Goal: Information Seeking & Learning: Stay updated

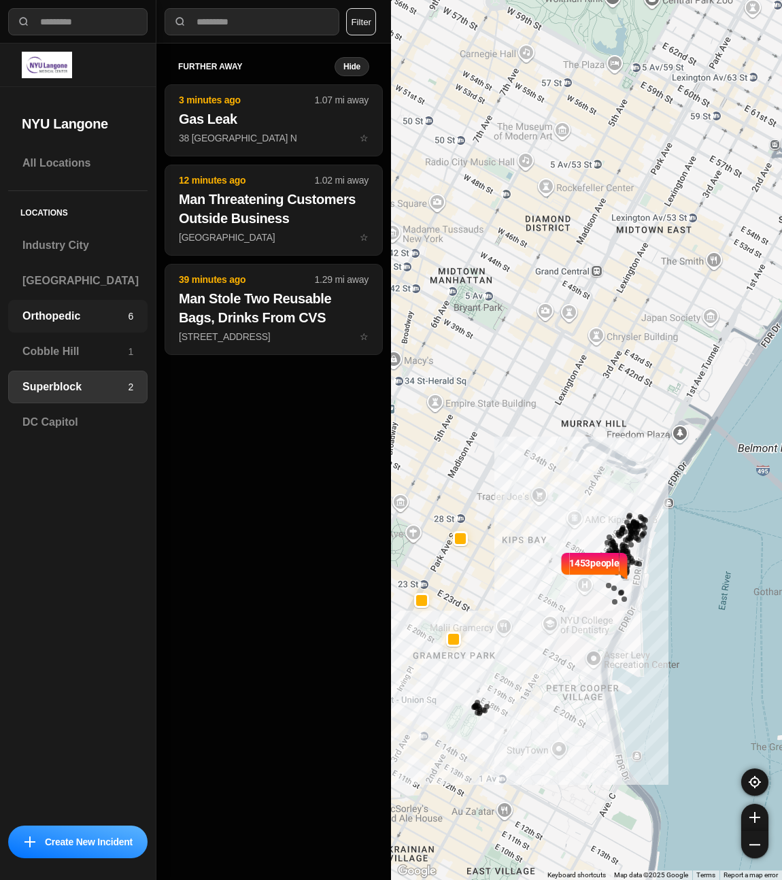
click at [57, 320] on h3 "Orthopedic" at bounding box center [74, 316] width 105 height 16
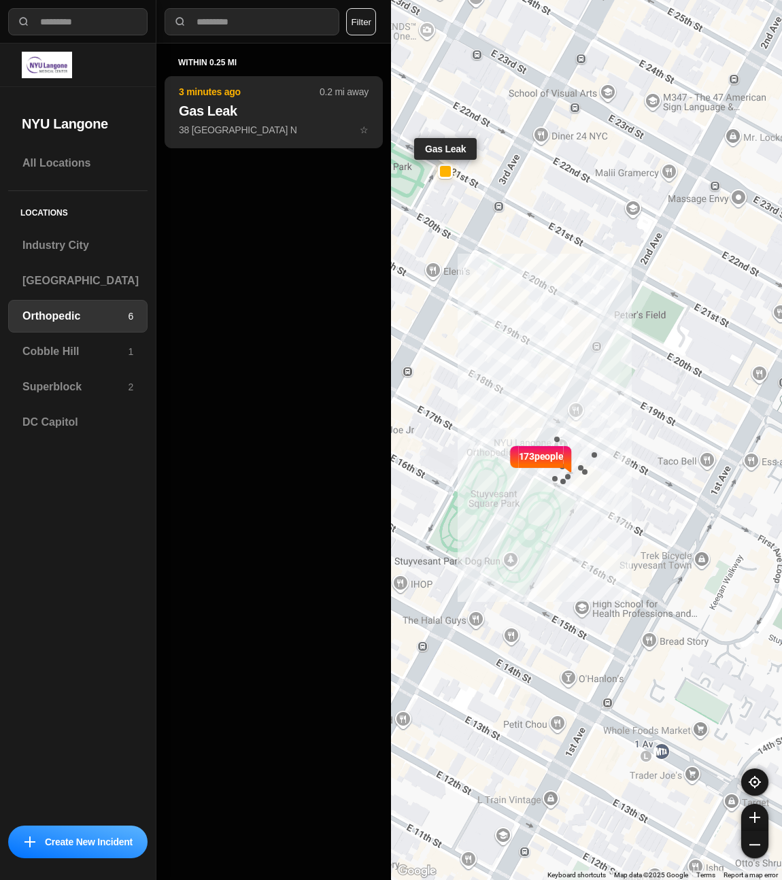
click at [256, 124] on p "38 Gramercy Park N ☆" at bounding box center [274, 130] width 190 height 14
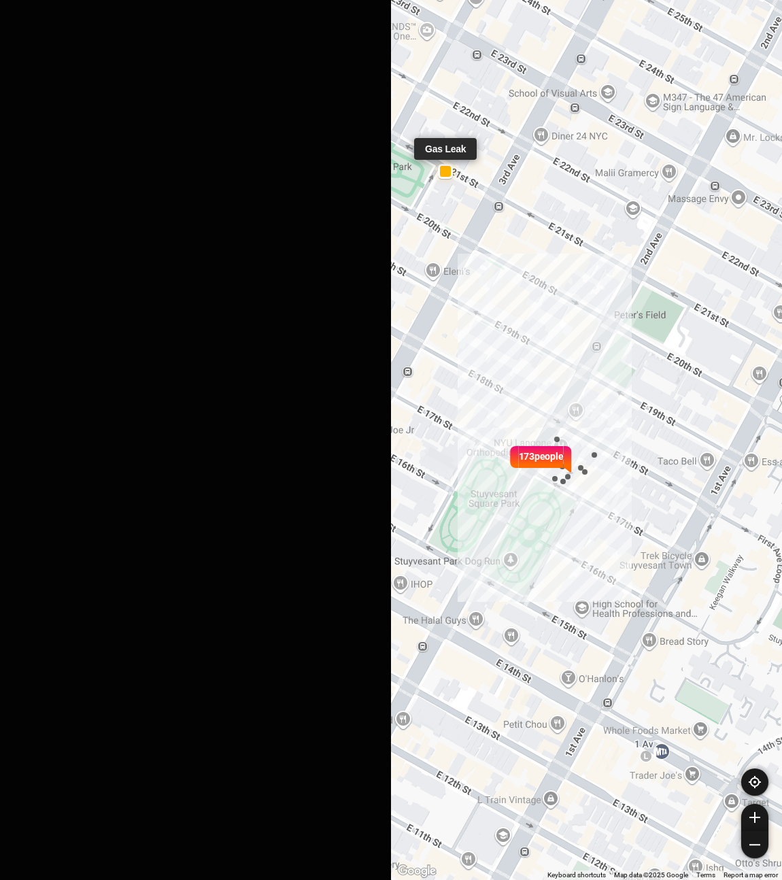
click at [256, 124] on div at bounding box center [195, 440] width 391 height 880
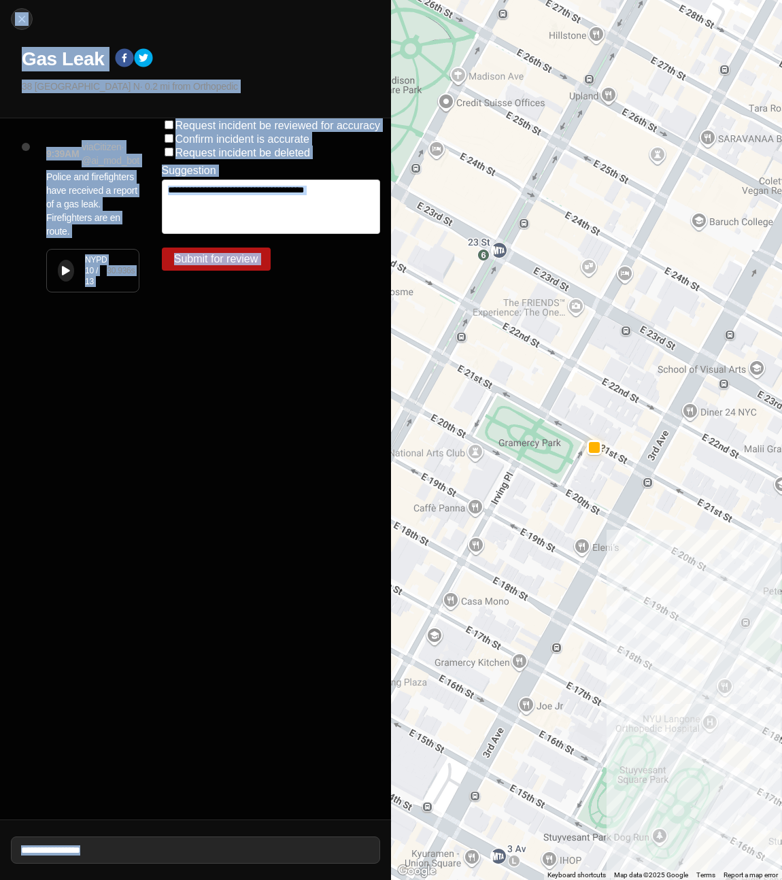
click at [563, 511] on div at bounding box center [586, 440] width 391 height 880
click at [22, 20] on img at bounding box center [22, 19] width 14 height 14
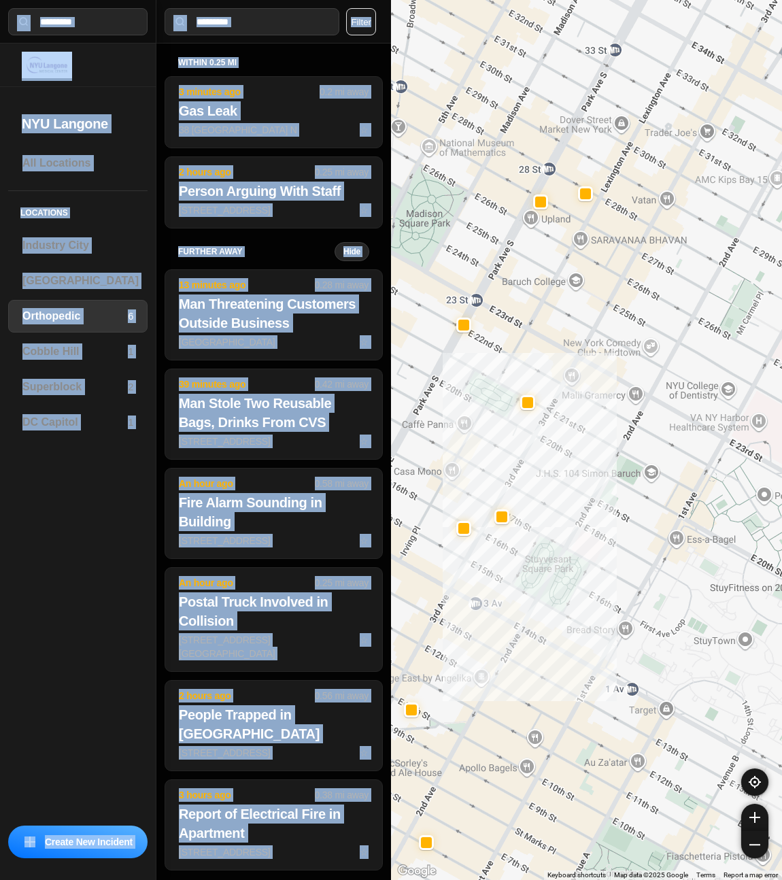
click at [503, 367] on div at bounding box center [586, 440] width 391 height 880
click at [120, 82] on div at bounding box center [78, 66] width 156 height 44
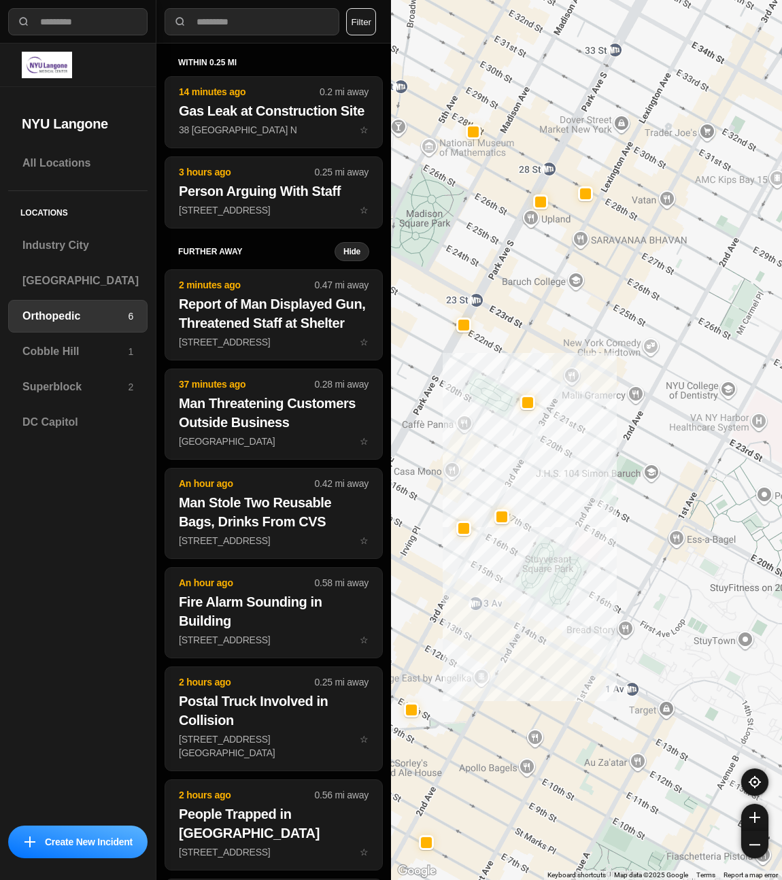
click at [364, 22] on button "Filter" at bounding box center [361, 21] width 30 height 27
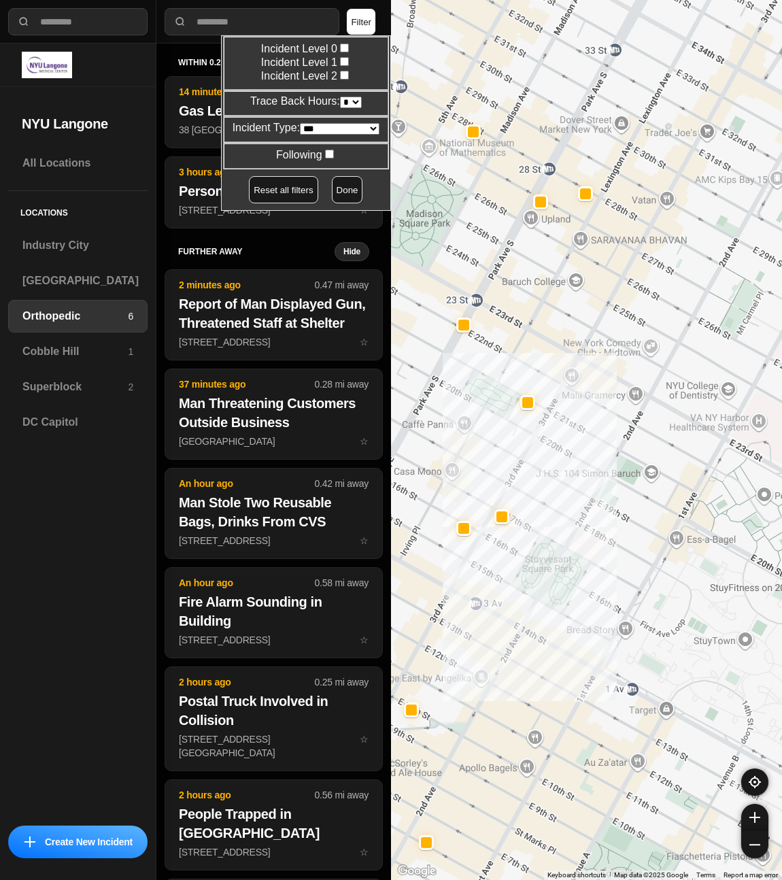
click at [348, 101] on select "* * * * **" at bounding box center [351, 103] width 22 height 12
select select "*"
click at [340, 97] on select "* * * * **" at bounding box center [351, 103] width 22 height 12
click at [343, 189] on button "Done" at bounding box center [347, 189] width 31 height 27
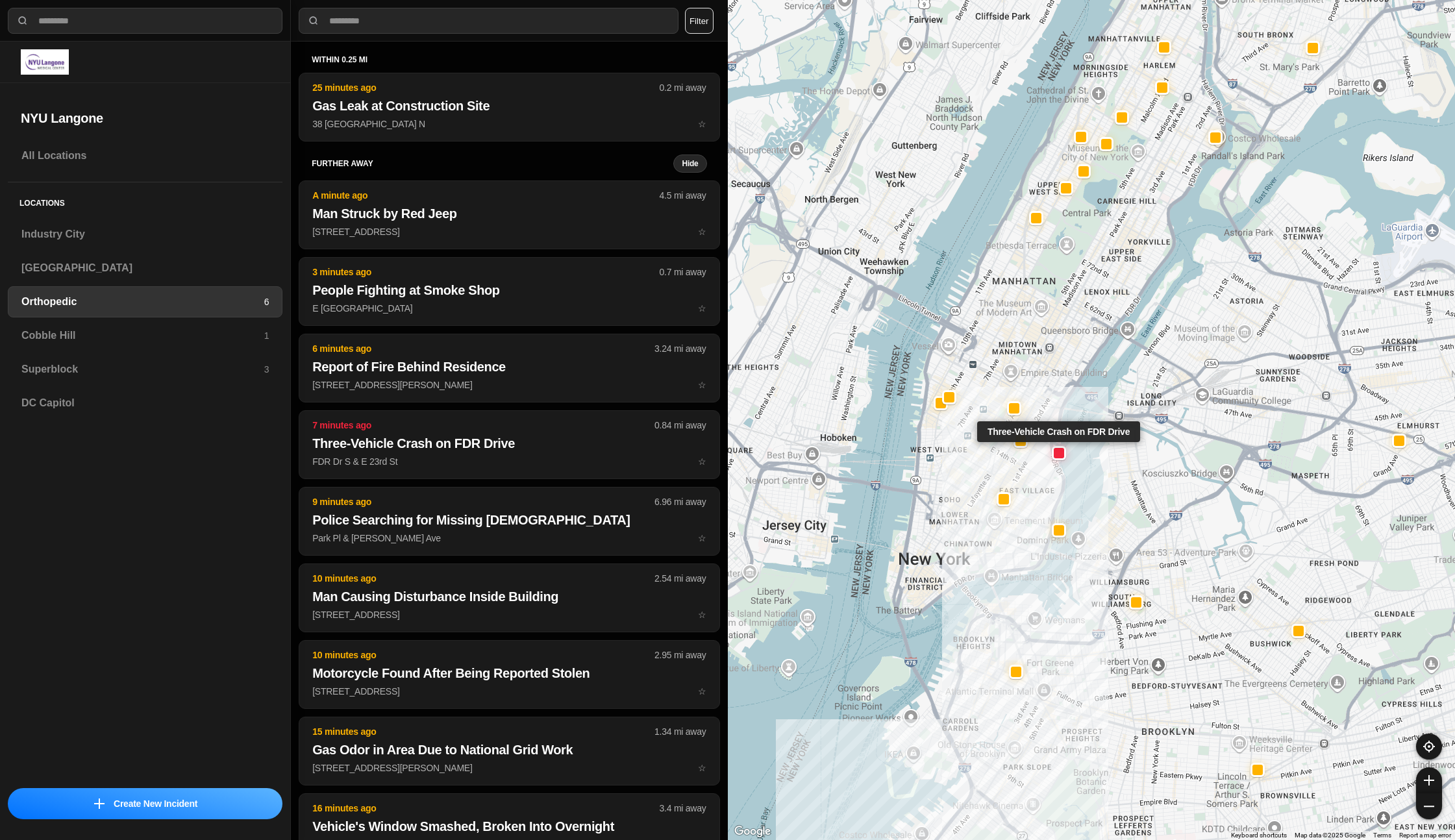
click at [747, 456] on div at bounding box center [1058, 452] width 11 height 10
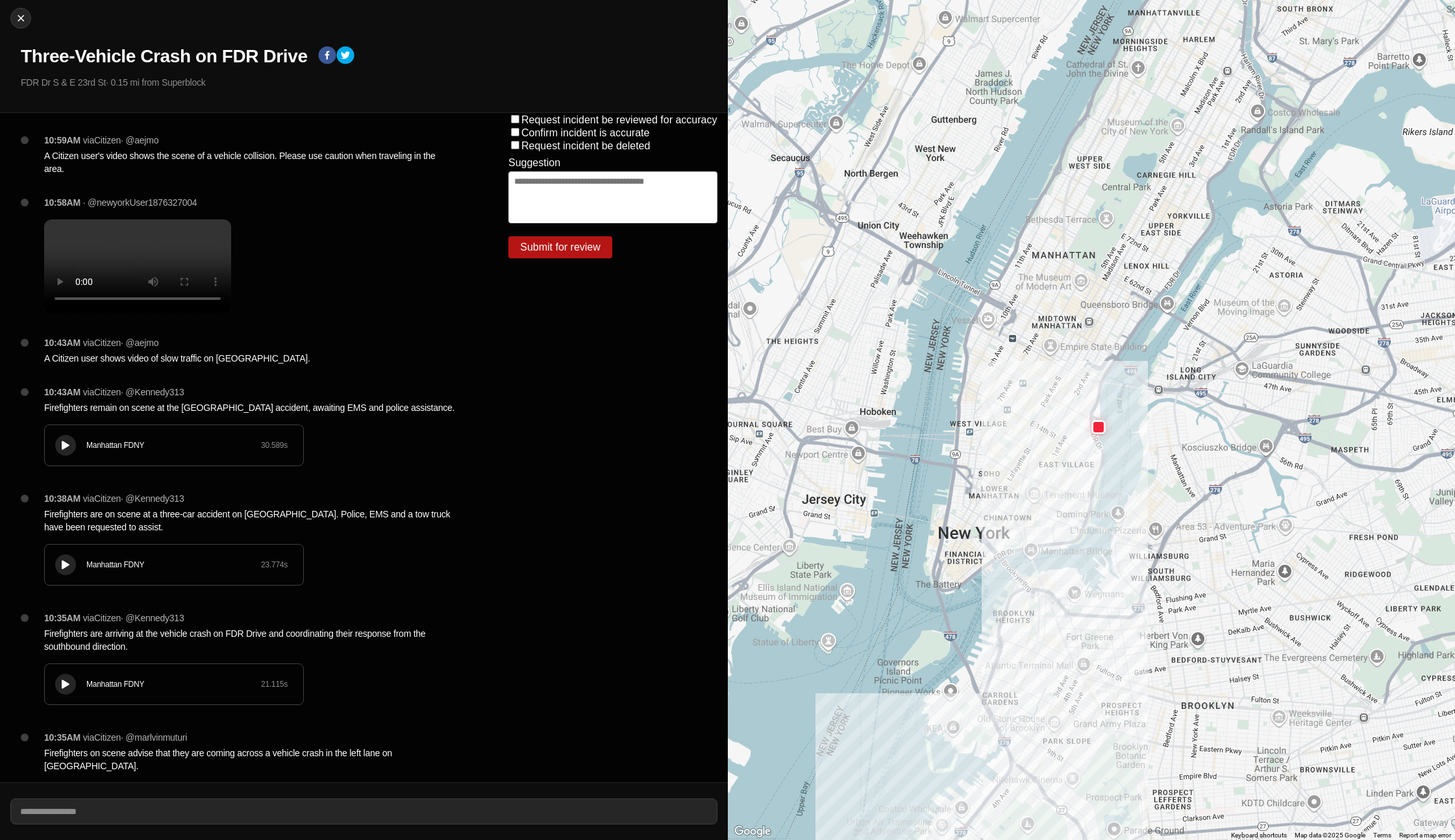
click at [242, 147] on div "10:59AM via Citizen · @ aejmo A Citizen user's video shows the scene of a vehic…" at bounding box center [255, 164] width 444 height 62
click at [22, 5] on div "Close Three-Vehicle Crash on FDR Drive FDR Dr S & E 23rd St · 0.15 mi from Supe…" at bounding box center [364, 56] width 728 height 113
click at [19, 13] on img at bounding box center [21, 18] width 13 height 13
select select "*"
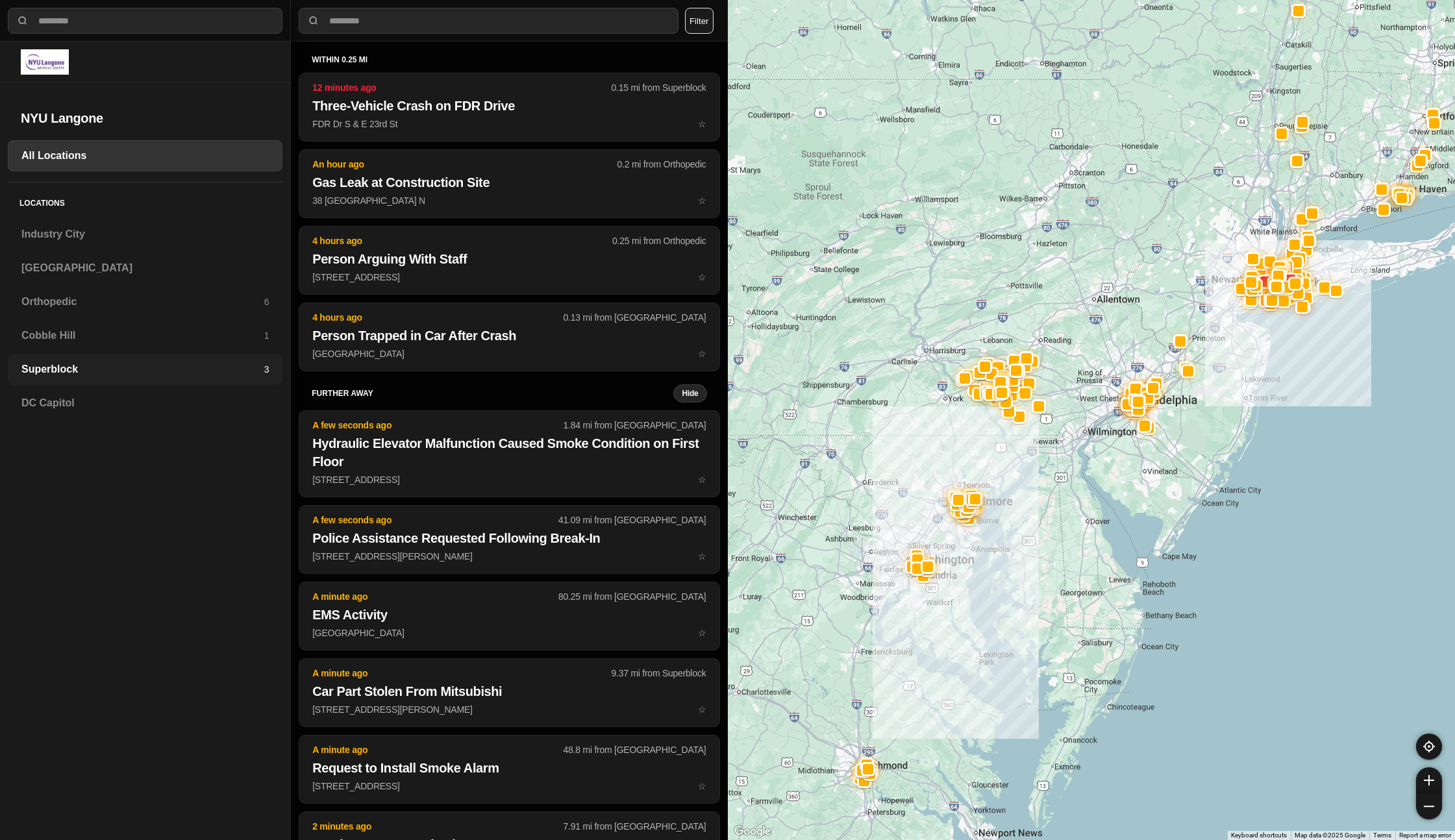
click at [58, 368] on h3 "Superblock" at bounding box center [142, 369] width 242 height 15
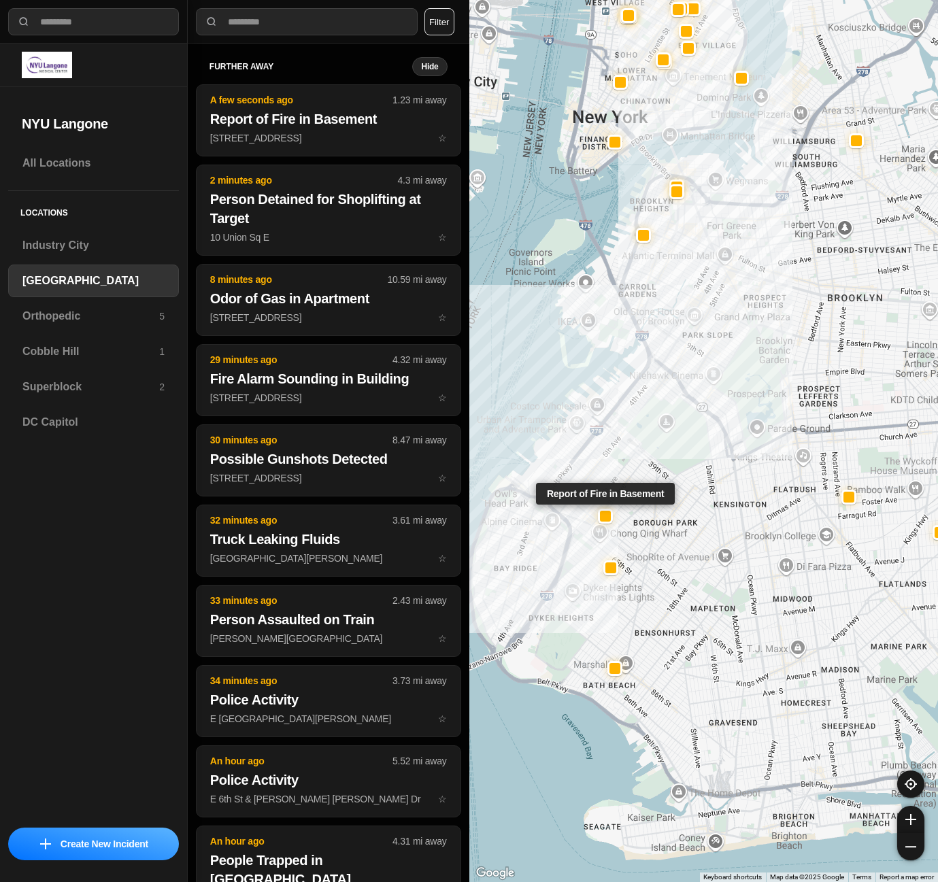
select select "*"
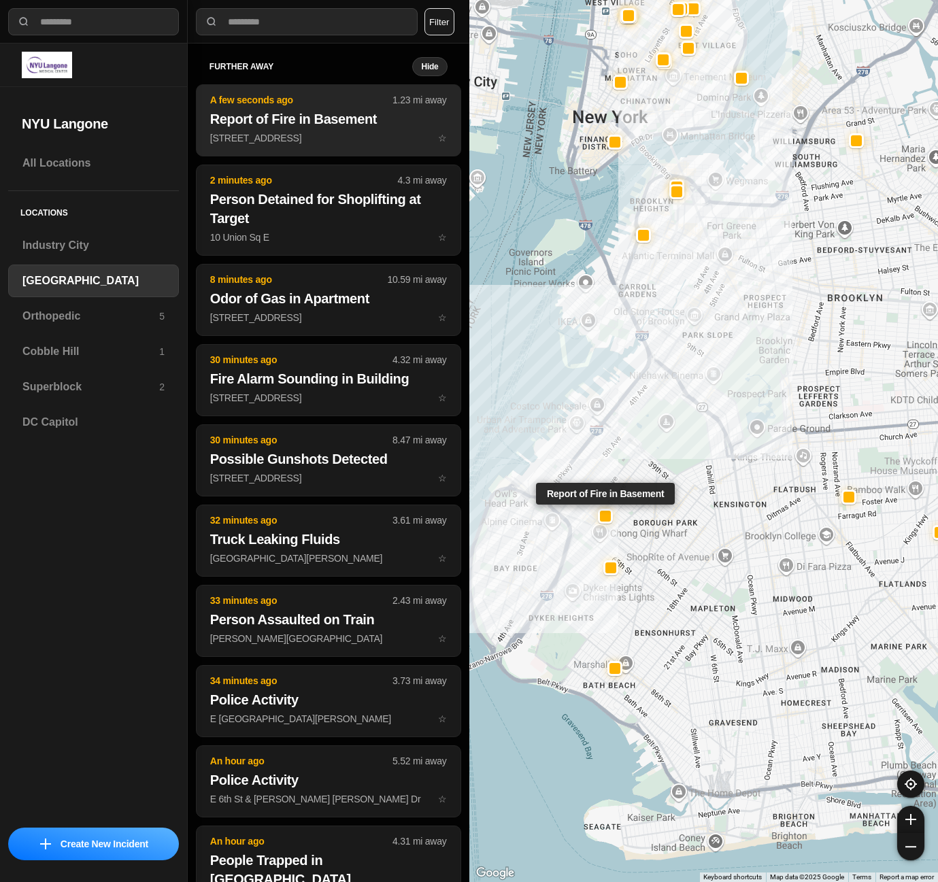
click at [329, 106] on p "A few seconds ago" at bounding box center [301, 100] width 182 height 14
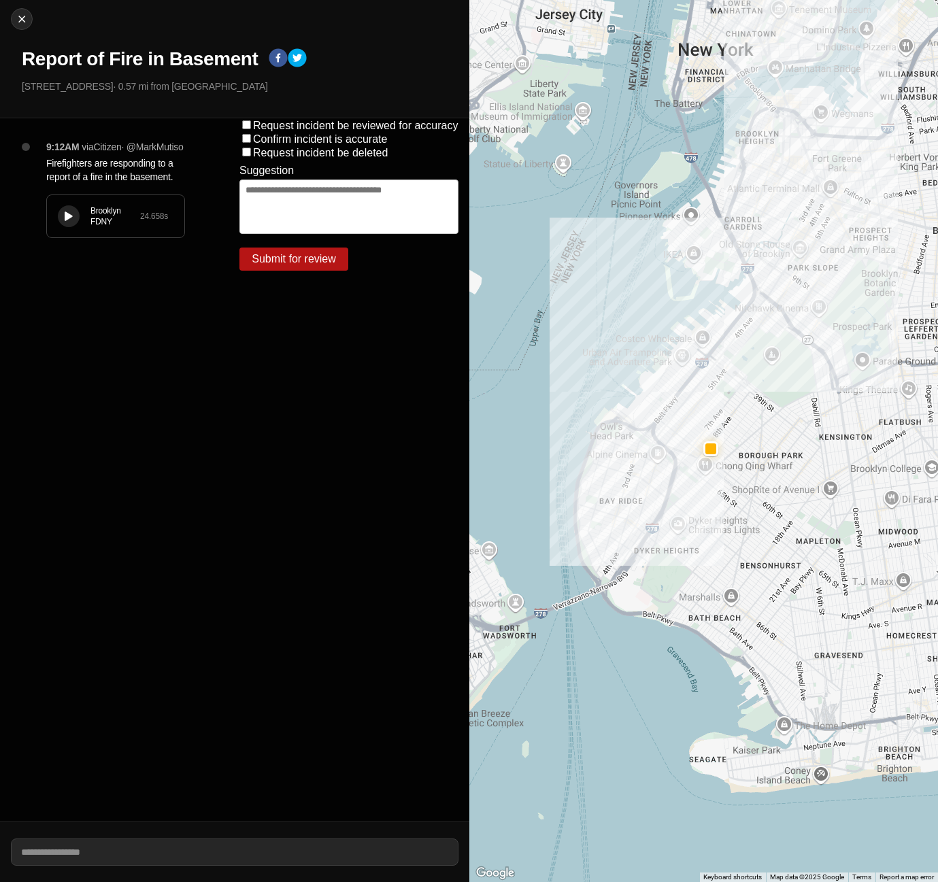
click at [67, 213] on div "Brooklyn FDNY 24.658 s" at bounding box center [115, 216] width 137 height 42
click at [18, 20] on img at bounding box center [22, 19] width 14 height 14
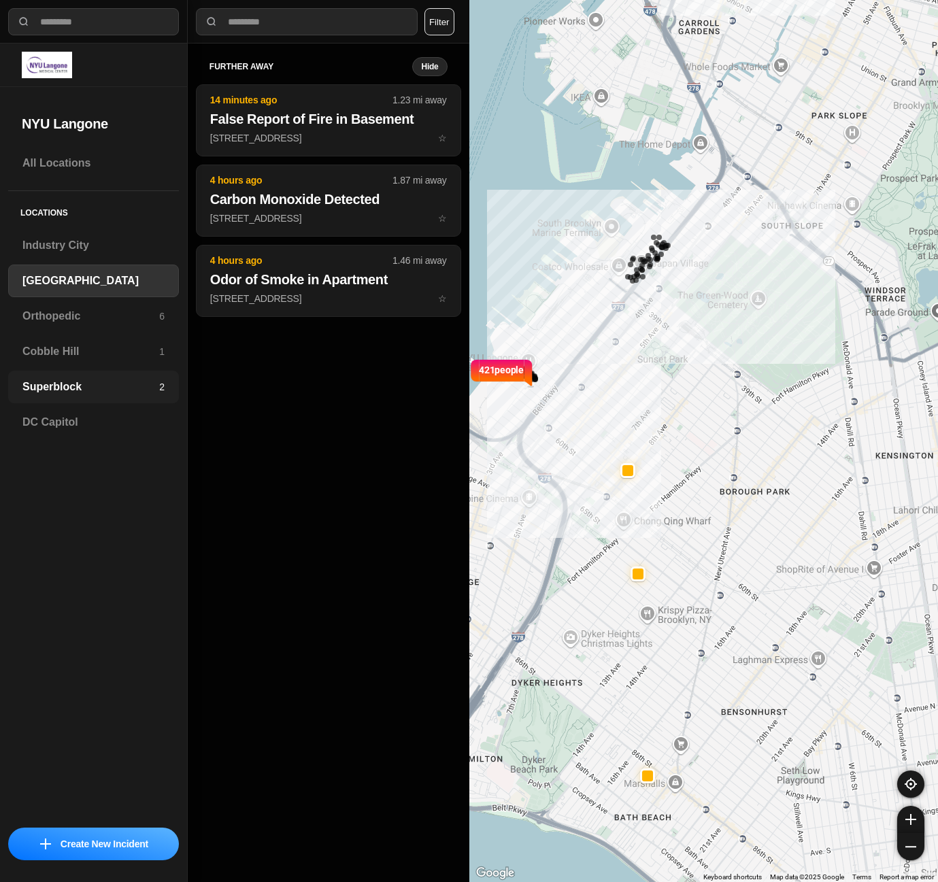
click at [148, 401] on div "Superblock 2" at bounding box center [93, 387] width 171 height 33
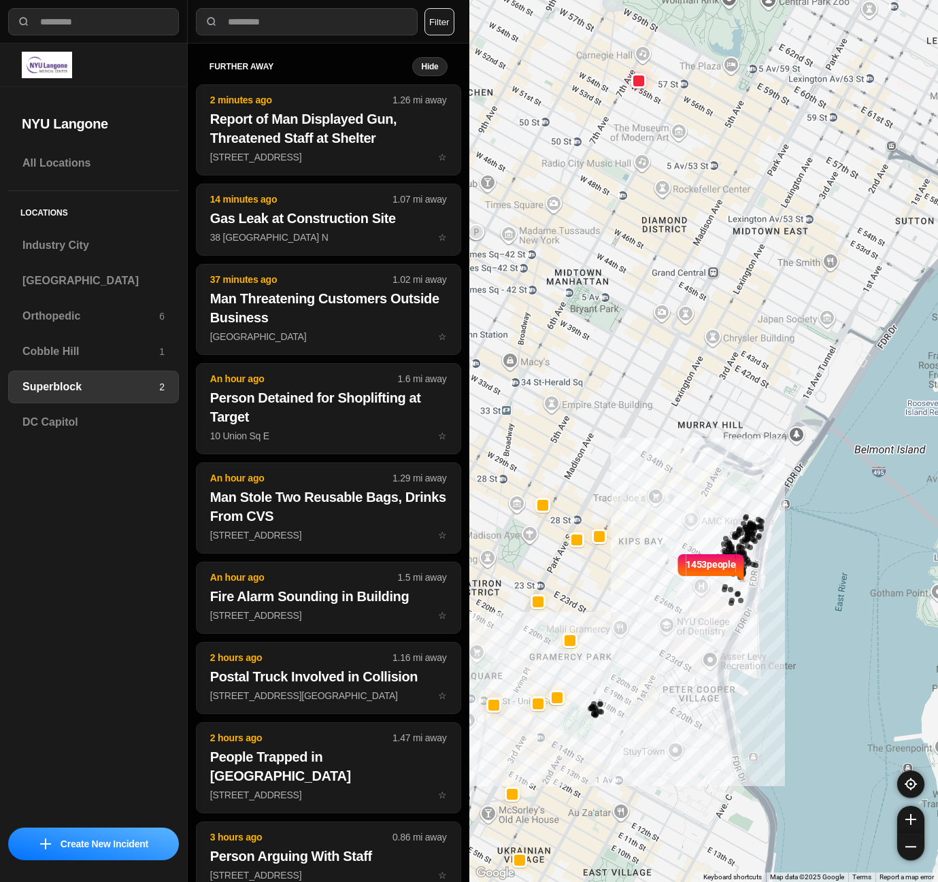
click at [441, 14] on button "Filter" at bounding box center [439, 21] width 30 height 27
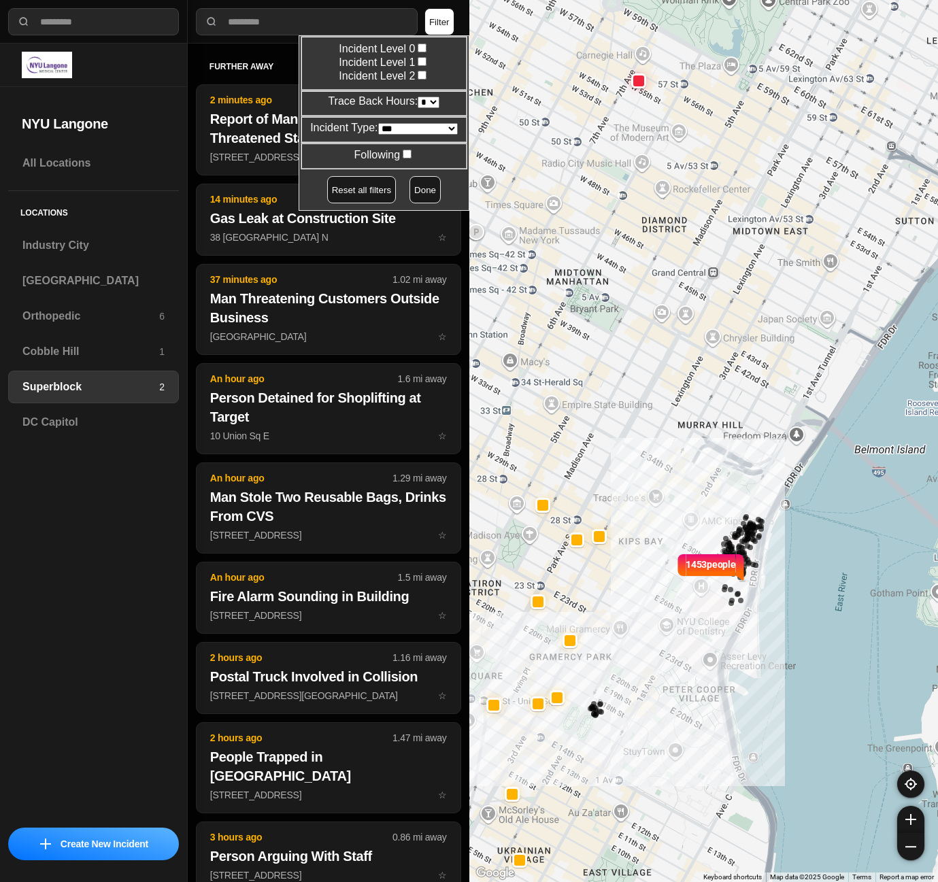
click at [426, 100] on select "* * * * **" at bounding box center [429, 103] width 22 height 12
select select "*"
click at [418, 97] on select "* * * * **" at bounding box center [429, 103] width 22 height 12
click at [409, 186] on button "Done" at bounding box center [424, 189] width 31 height 27
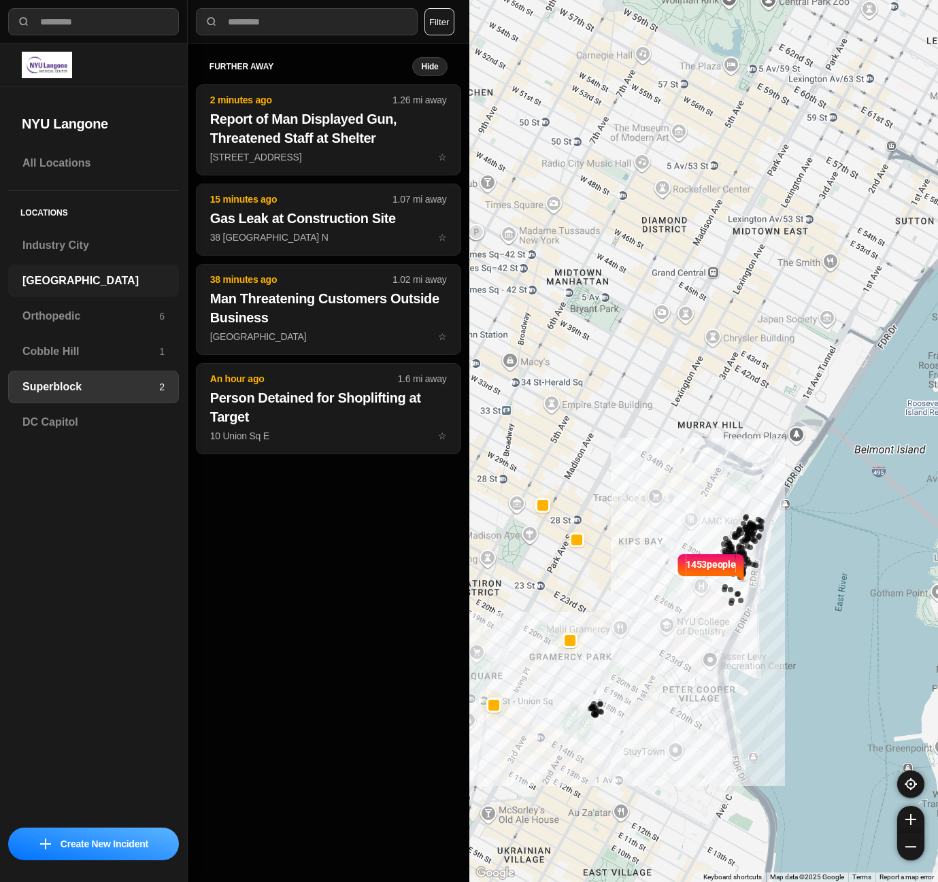
click at [52, 287] on h3 "[GEOGRAPHIC_DATA]" at bounding box center [93, 281] width 142 height 16
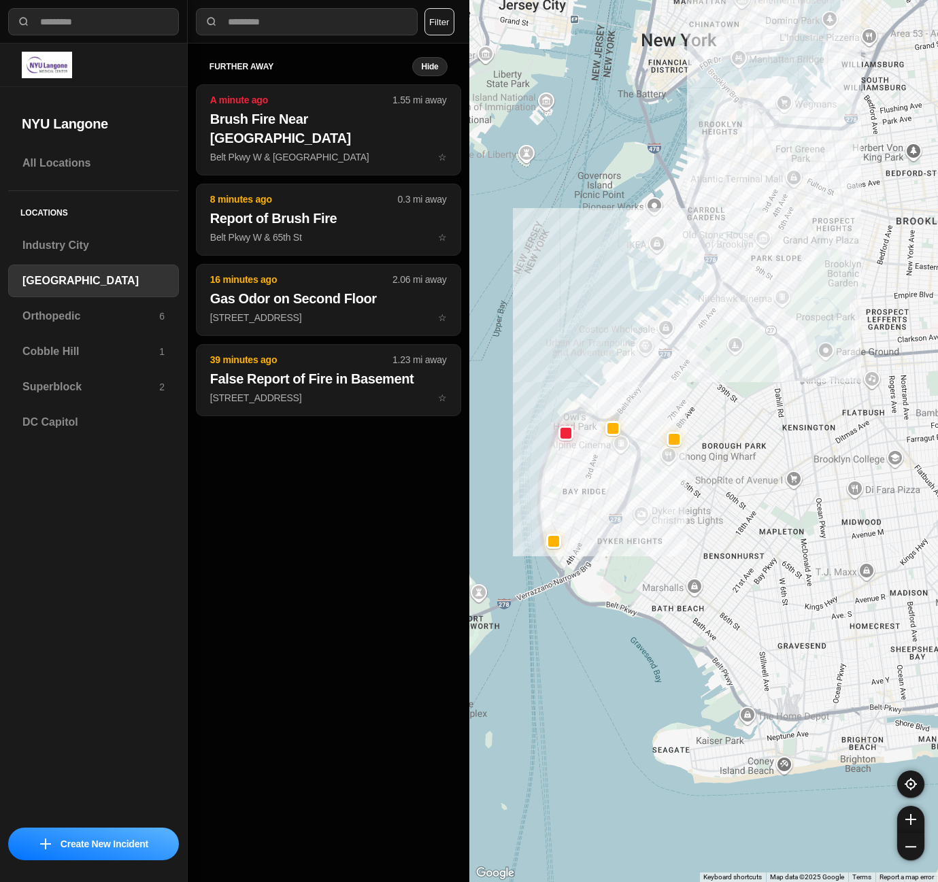
drag, startPoint x: 581, startPoint y: 472, endPoint x: 594, endPoint y: 473, distance: 13.6
click at [594, 473] on div at bounding box center [703, 441] width 469 height 882
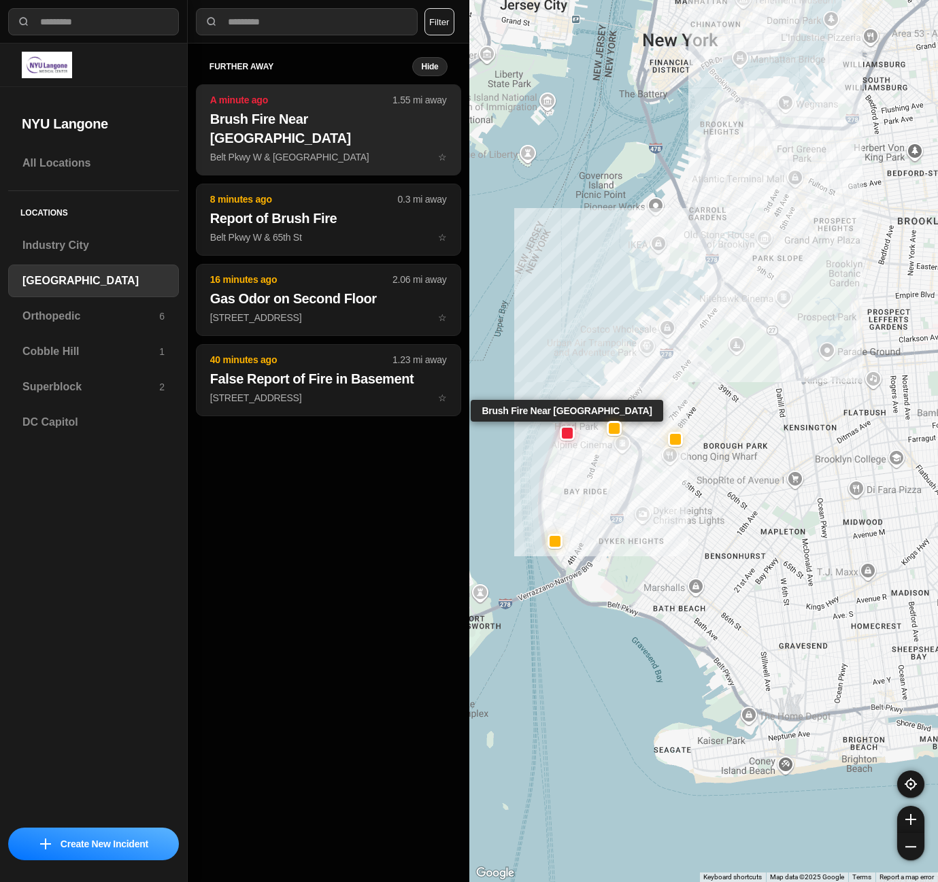
click at [338, 138] on h2 "Brush Fire Near [GEOGRAPHIC_DATA]" at bounding box center [328, 129] width 237 height 38
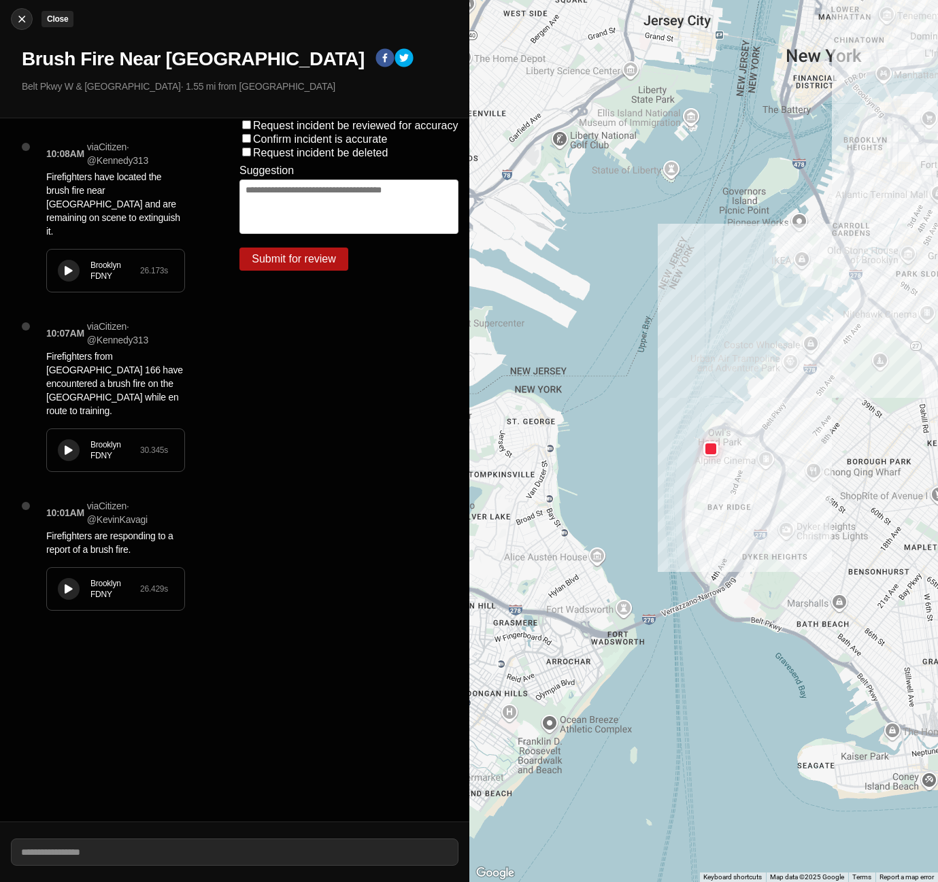
click at [27, 20] on img at bounding box center [22, 19] width 14 height 14
select select "*"
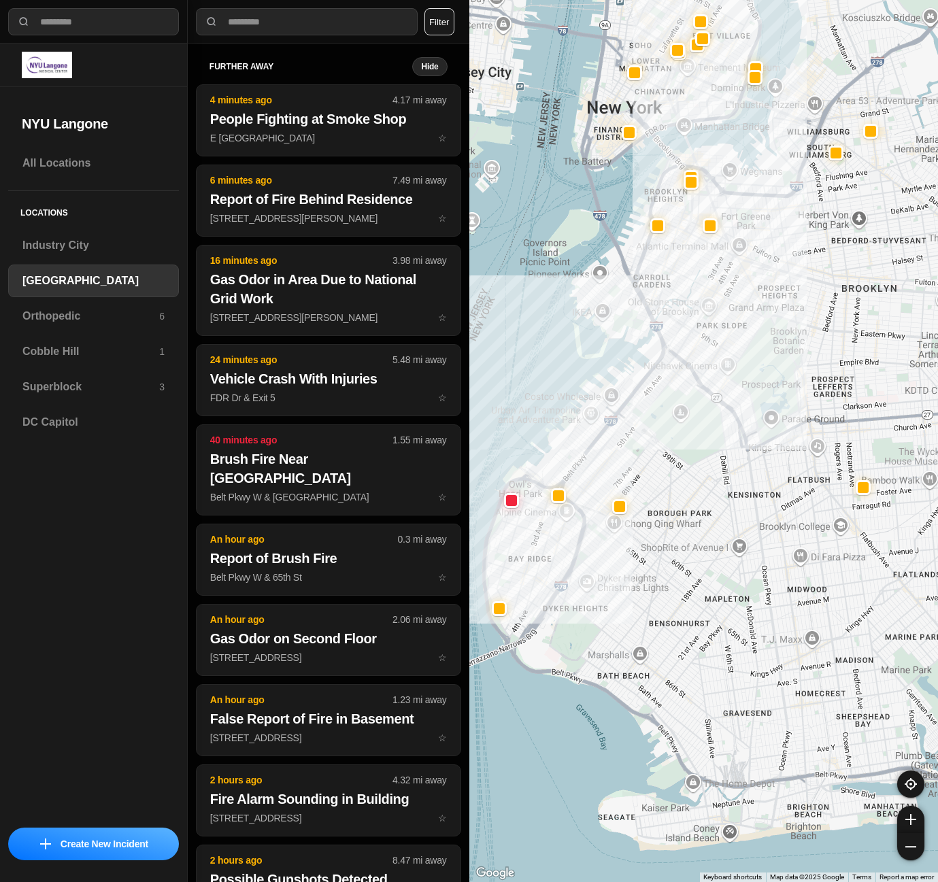
select select "*"
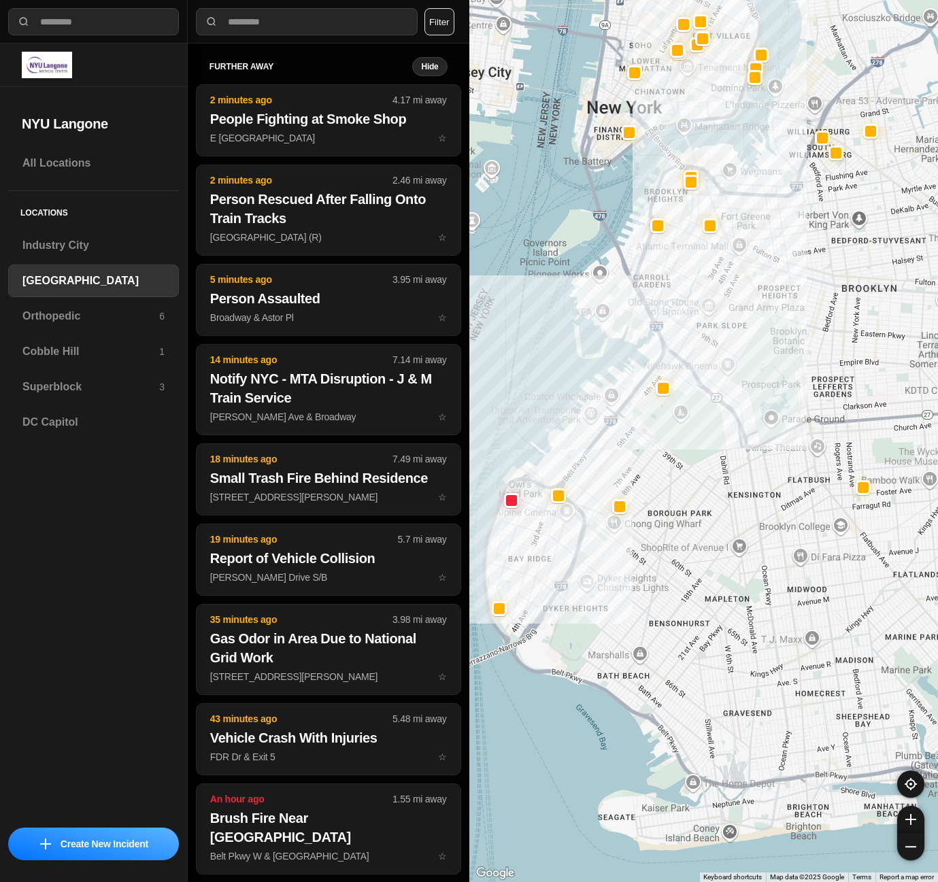
click at [106, 97] on div "NYU Langone All Locations Locations Industry City Brooklyn Orthopedic 6 Cobble …" at bounding box center [93, 432] width 187 height 776
click at [5, 205] on div "All Locations Locations Industry City Brooklyn Orthopedic 6 Cobble Hill 1 Super…" at bounding box center [93, 483] width 187 height 673
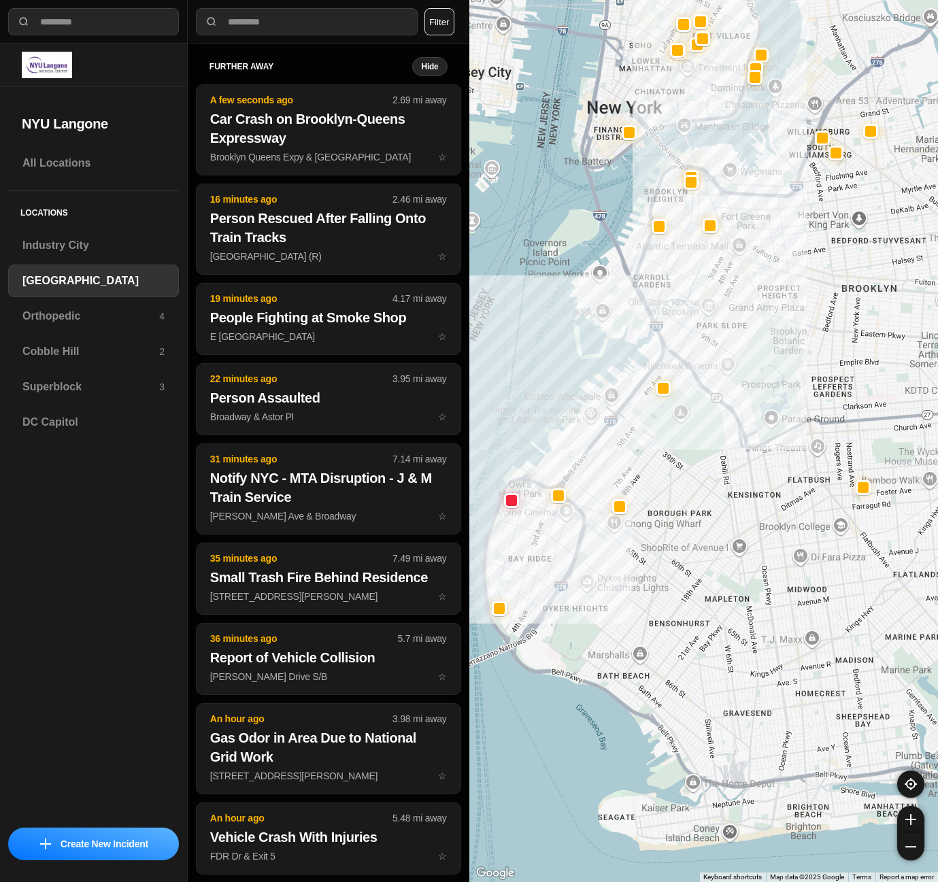
click at [131, 97] on div "NYU Langone All Locations Locations Industry City Brooklyn Orthopedic 4 Cobble …" at bounding box center [93, 432] width 187 height 776
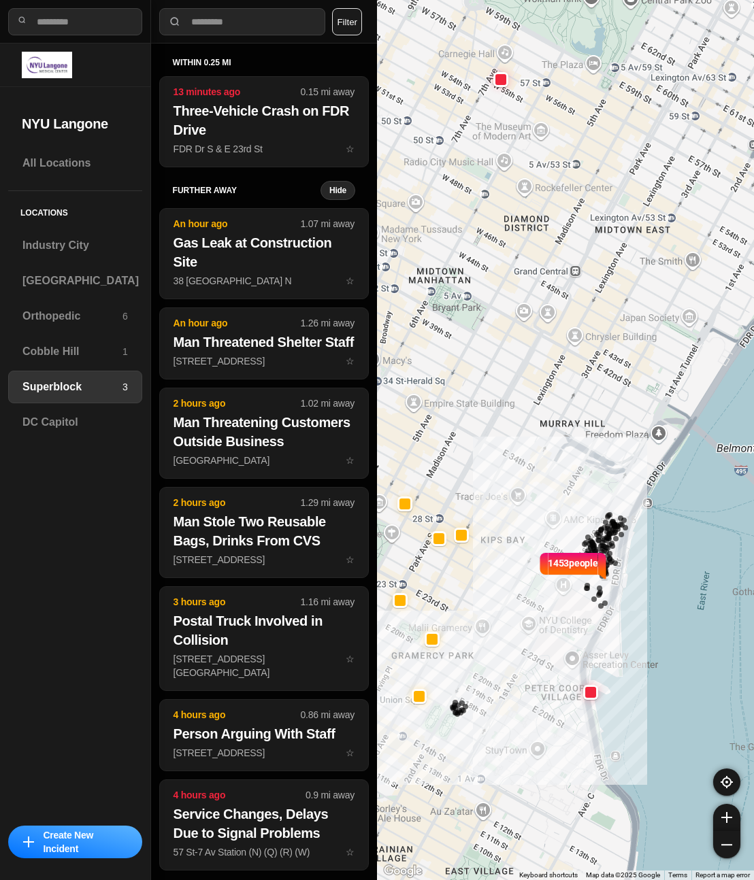
select select "*"
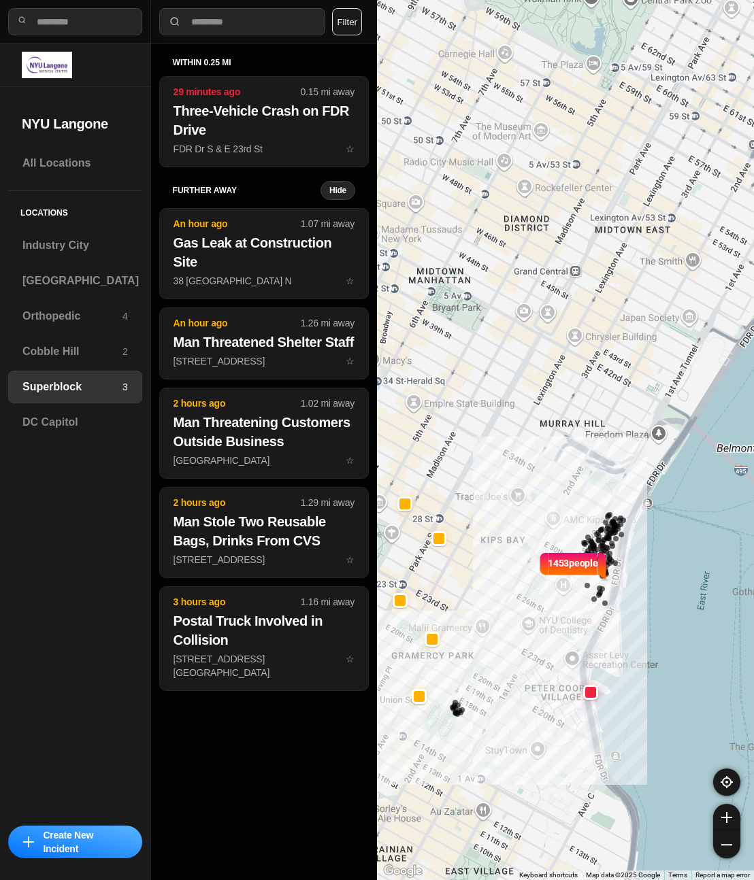
click at [275, 71] on div "within 0.25 mi 29 minutes ago 0.15 mi away Three-Vehicle Crash on FDR Drive FDR…" at bounding box center [263, 112] width 209 height 110
